Goal: Task Accomplishment & Management: Manage account settings

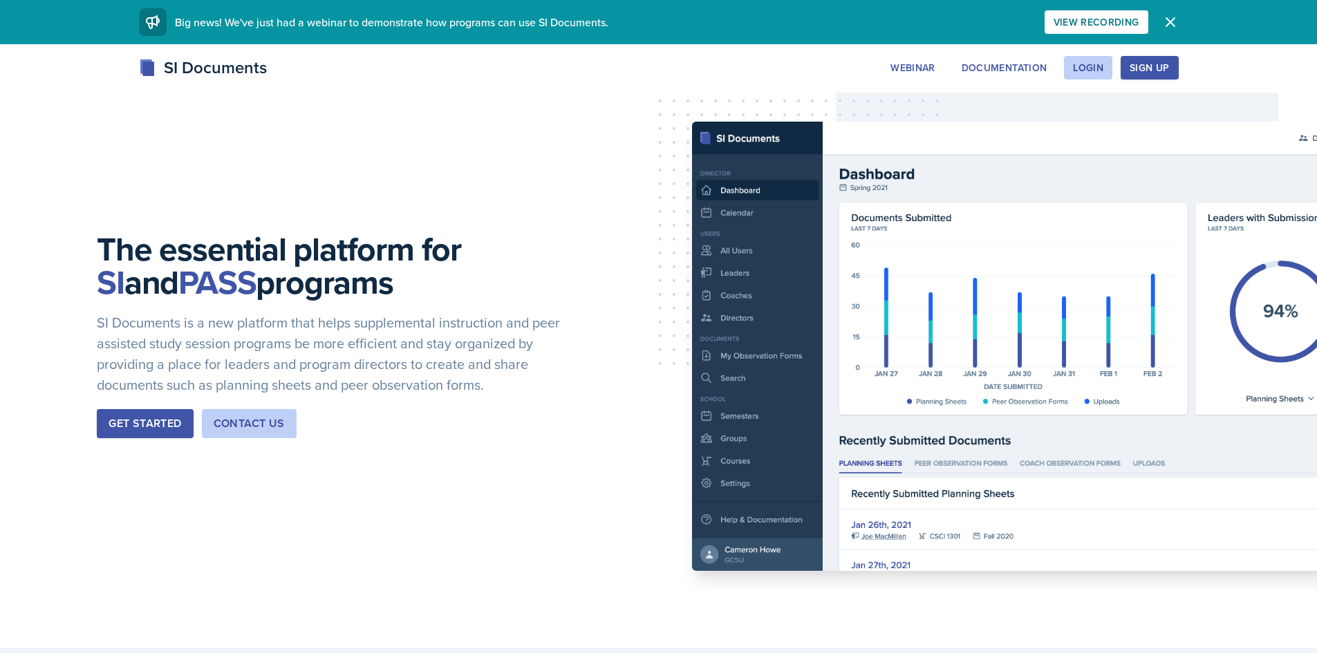
click at [1169, 22] on icon "button" at bounding box center [1170, 22] width 17 height 17
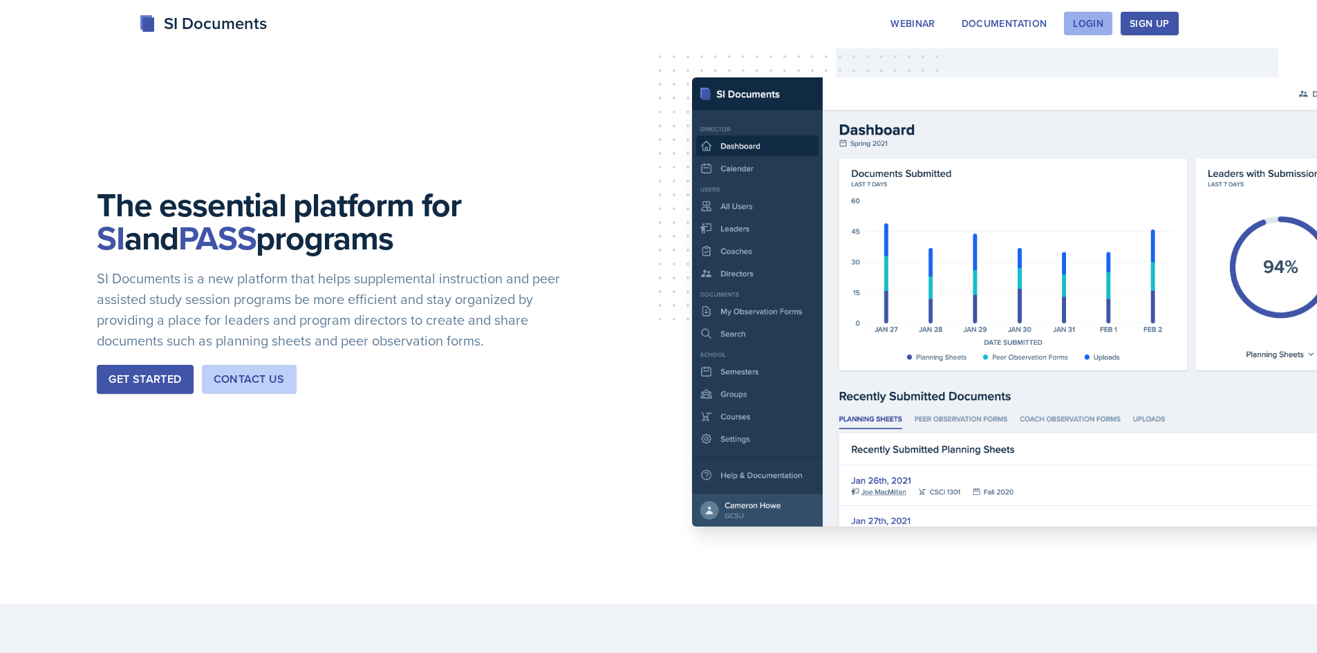
click at [1100, 23] on div "Login" at bounding box center [1088, 23] width 30 height 11
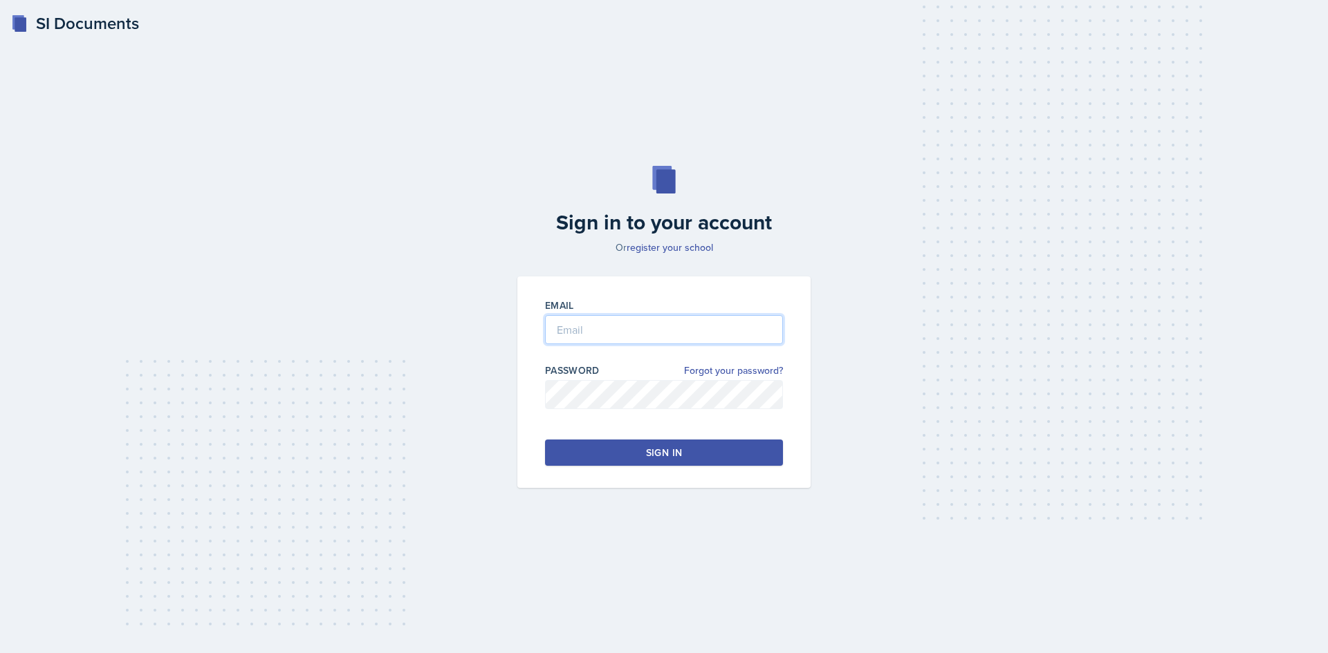
click at [674, 329] on input "email" at bounding box center [664, 329] width 238 height 29
type input "tla0010"
